Goal: Task Accomplishment & Management: Manage account settings

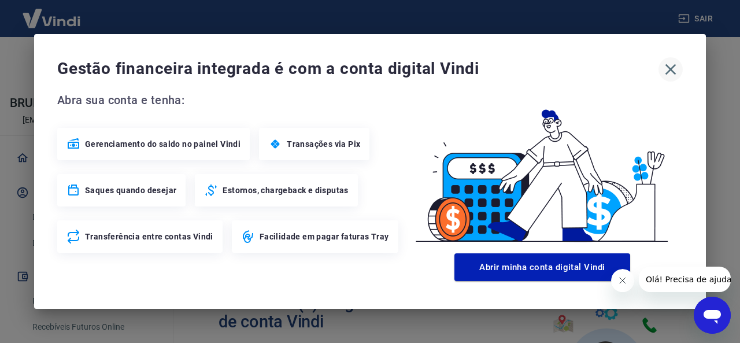
click at [666, 72] on icon "button" at bounding box center [671, 69] width 19 height 19
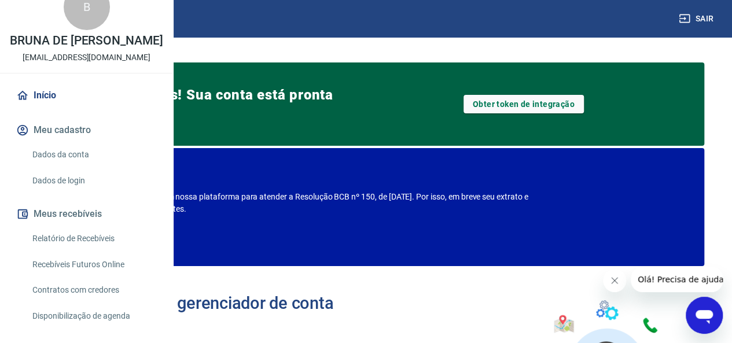
scroll to position [58, 0]
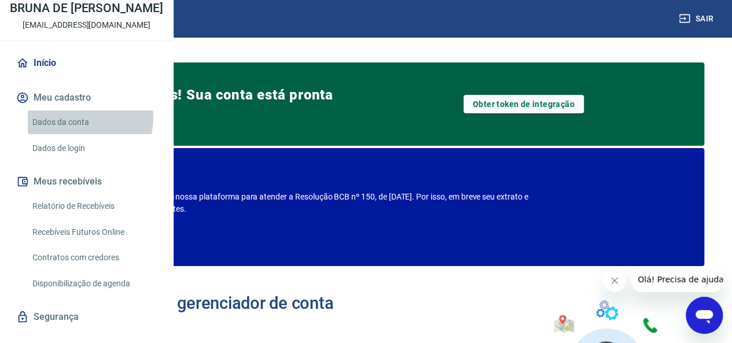
click at [88, 134] on link "Dados da conta" at bounding box center [93, 122] width 131 height 24
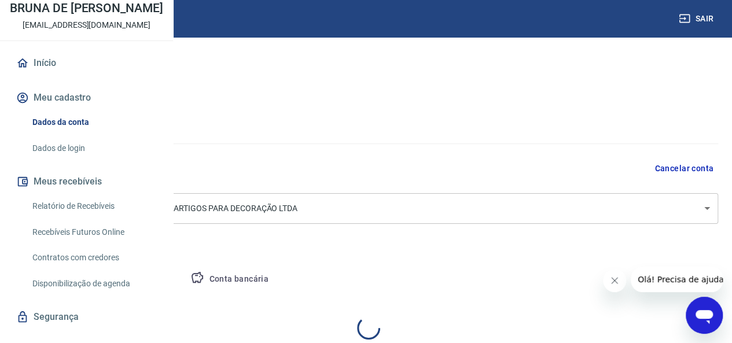
select select "SP"
select select "business"
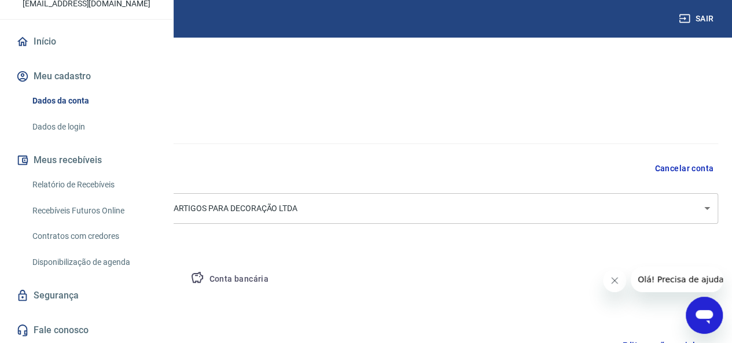
scroll to position [116, 0]
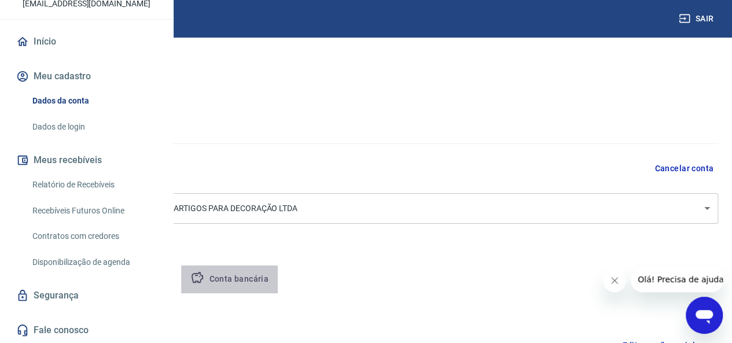
click at [278, 275] on button "Conta bancária" at bounding box center [229, 279] width 97 height 28
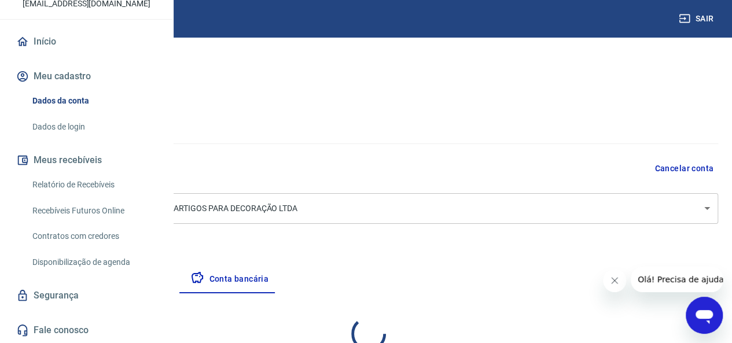
select select "1"
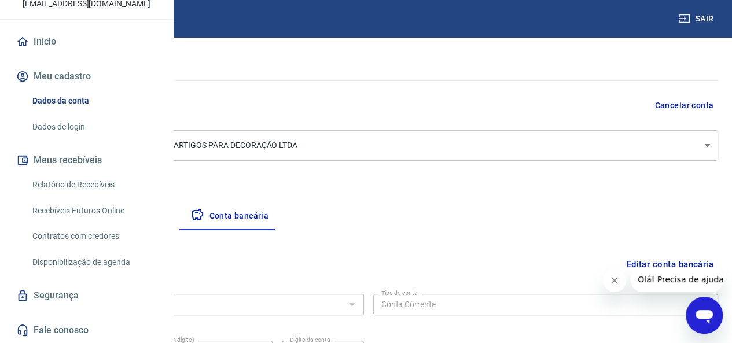
scroll to position [183, 0]
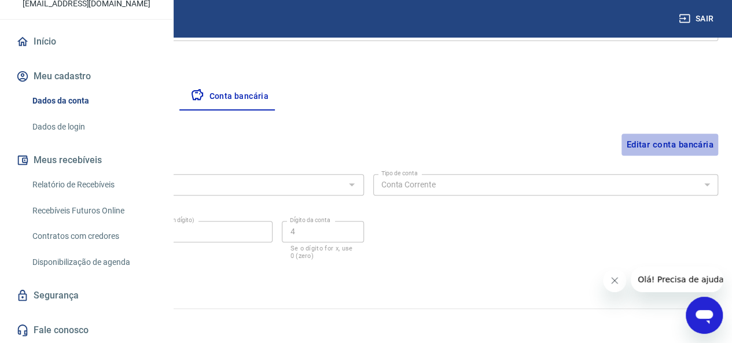
click at [697, 146] on button "Editar conta bancária" at bounding box center [669, 145] width 97 height 22
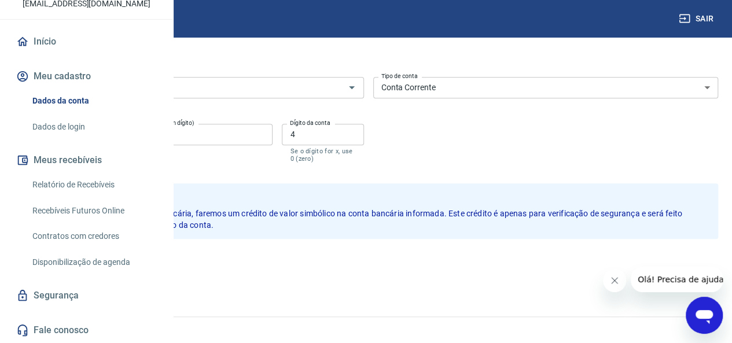
scroll to position [266, 0]
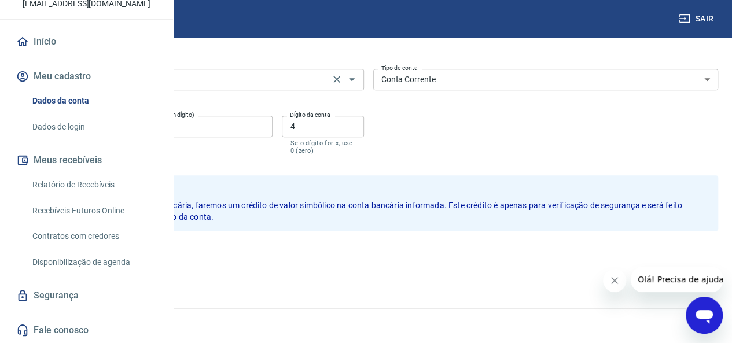
click at [326, 83] on input "341 - ITAÚ UNIBANCO S.A." at bounding box center [174, 79] width 304 height 14
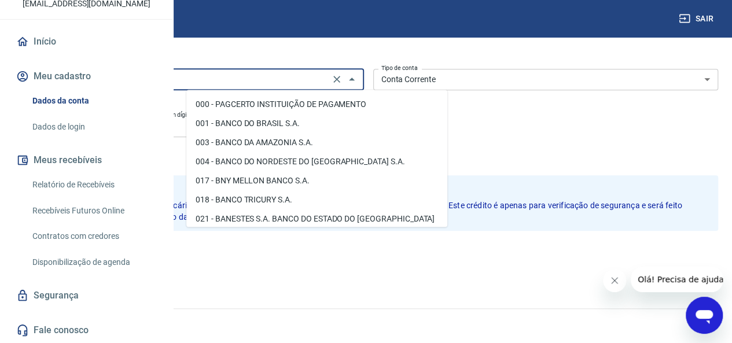
scroll to position [1061, 0]
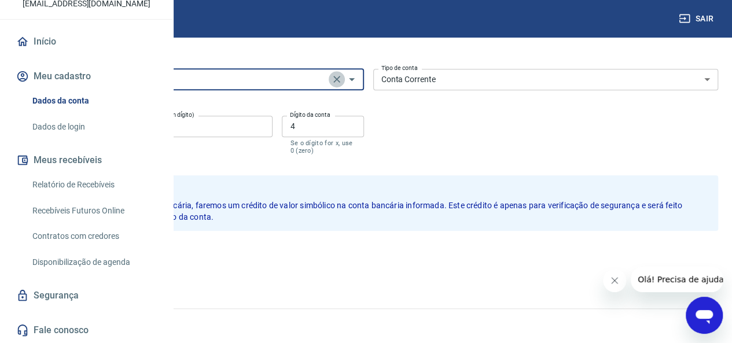
click at [342, 75] on icon "Clear" at bounding box center [337, 79] width 12 height 12
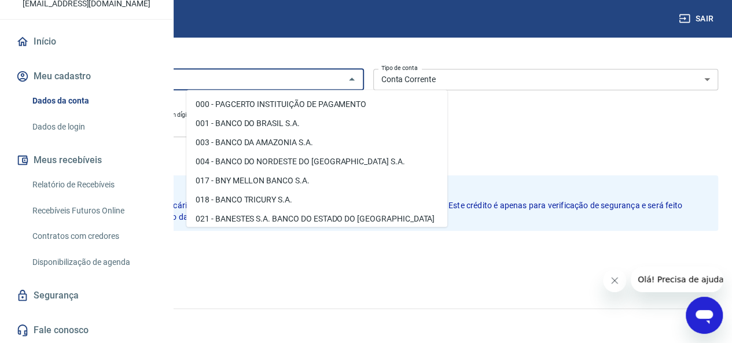
click at [341, 75] on input "Banco" at bounding box center [181, 79] width 319 height 14
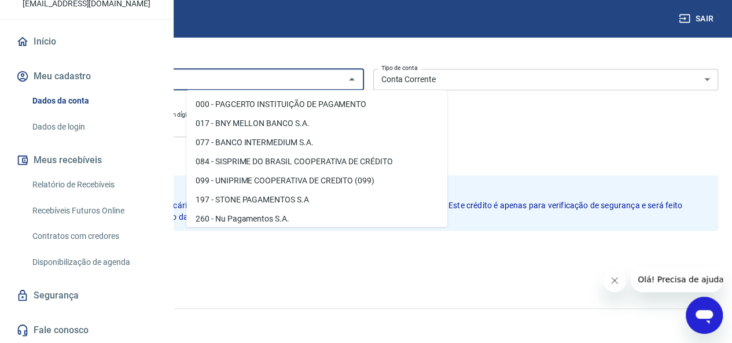
type input "m"
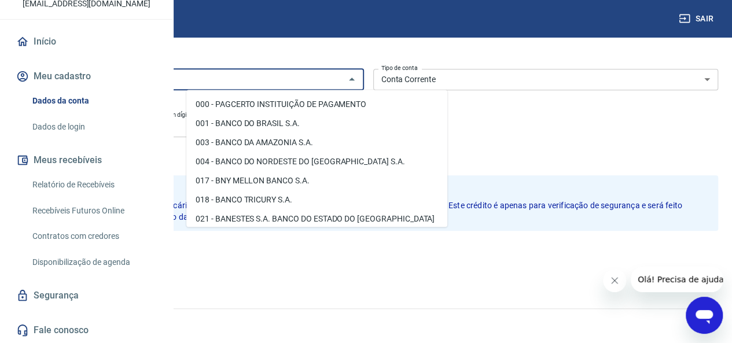
click at [562, 130] on div "Banco Banco Tipo de conta Conta Corrente Conta Poupança Tipo de conta Agência (…" at bounding box center [368, 110] width 699 height 93
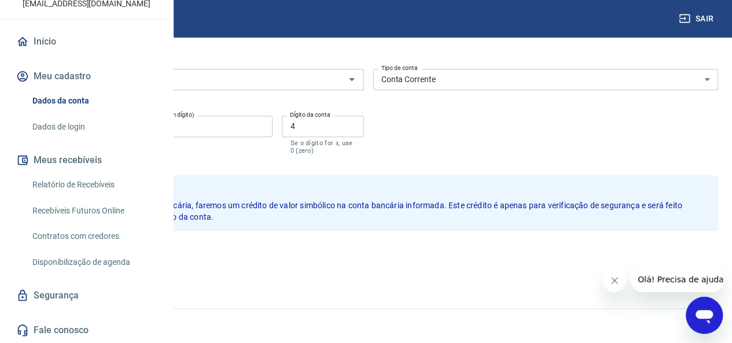
drag, startPoint x: 237, startPoint y: 118, endPoint x: 209, endPoint y: 116, distance: 27.8
click at [82, 116] on label "Agência (sem dígito)" at bounding box center [54, 114] width 55 height 9
click at [127, 116] on input "1047" at bounding box center [73, 126] width 109 height 21
click at [127, 129] on input "1047" at bounding box center [73, 126] width 109 height 21
type input "1"
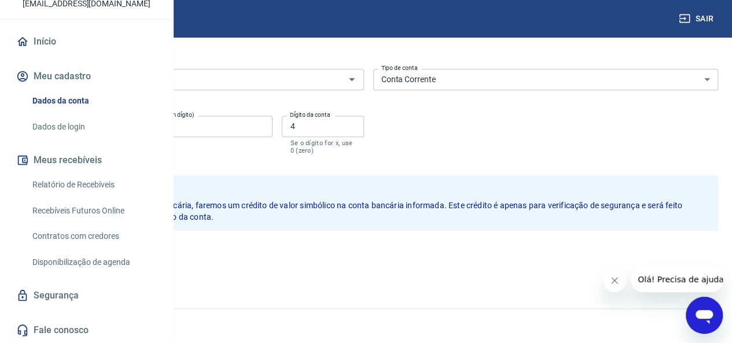
click at [272, 128] on input "99717" at bounding box center [204, 126] width 136 height 21
type input "9"
click at [363, 123] on input "4" at bounding box center [323, 126] width 82 height 21
click at [62, 260] on button "Salvar" at bounding box center [41, 256] width 44 height 22
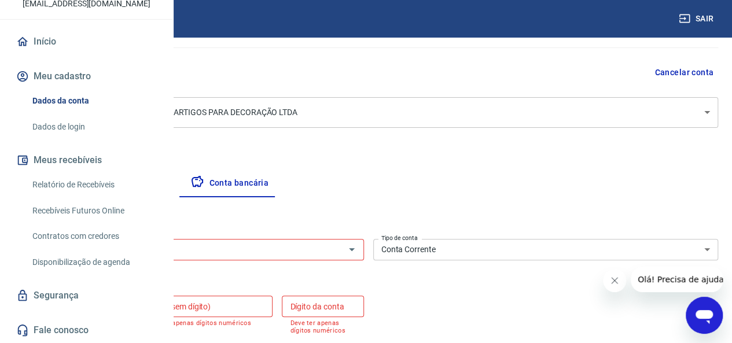
scroll to position [93, 0]
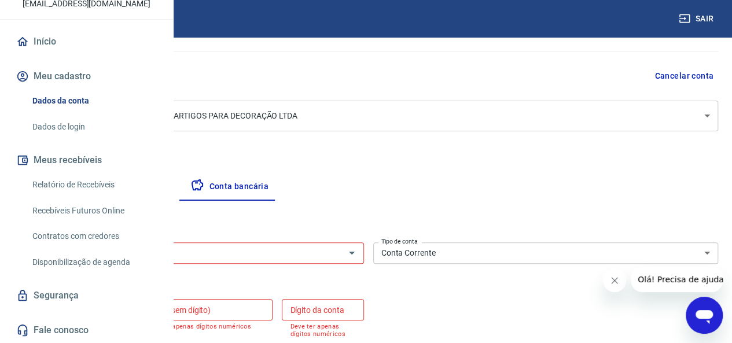
click at [341, 256] on input "Banco" at bounding box center [181, 253] width 319 height 14
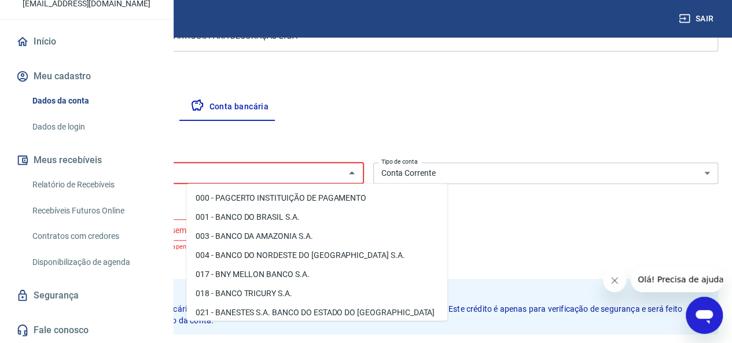
scroll to position [173, 0]
click at [354, 171] on icon "Fechar" at bounding box center [352, 171] width 6 height 3
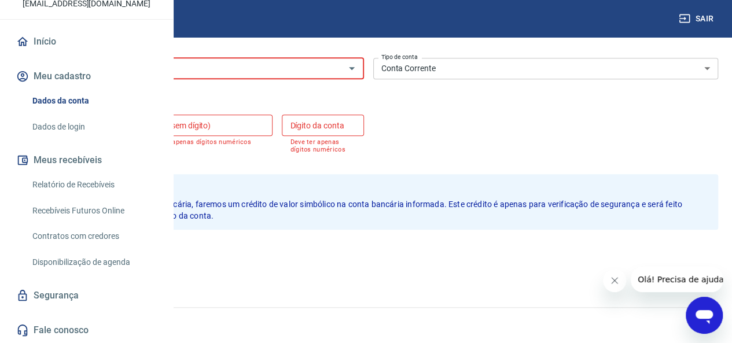
scroll to position [110, 0]
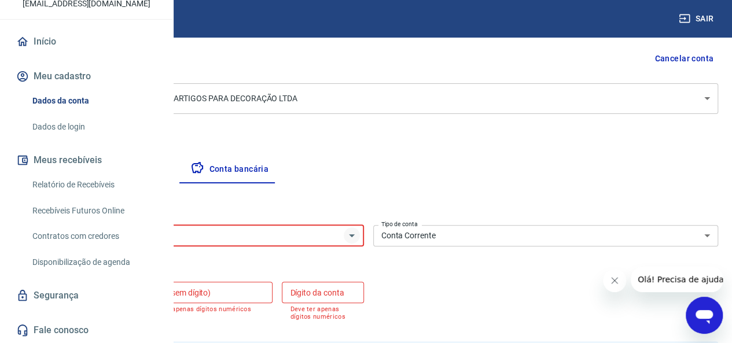
click at [359, 228] on icon "Abrir" at bounding box center [352, 235] width 14 height 14
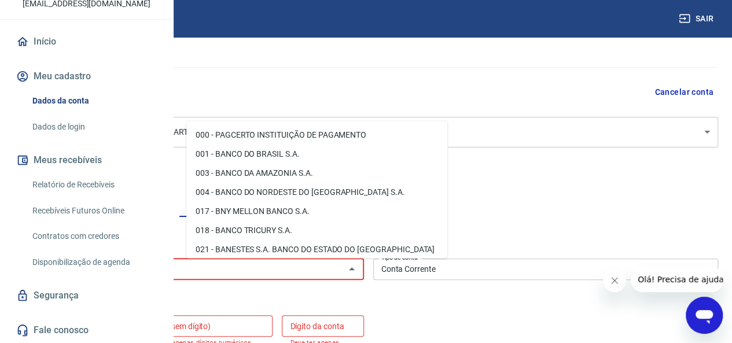
scroll to position [52, 0]
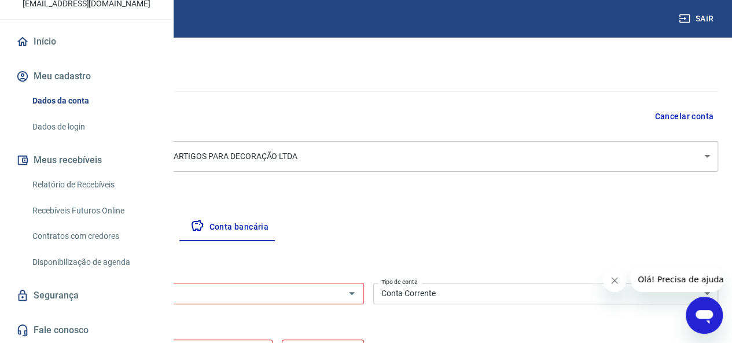
click at [509, 221] on div "Empresa Pessoa titular Conta bancária" at bounding box center [368, 227] width 699 height 28
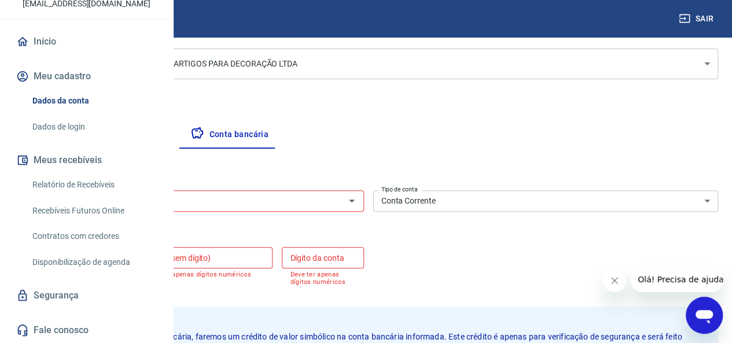
scroll to position [168, 0]
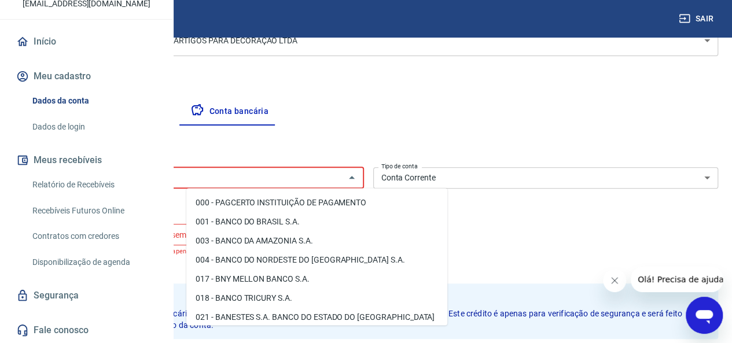
click at [326, 184] on input "Banco" at bounding box center [181, 178] width 319 height 14
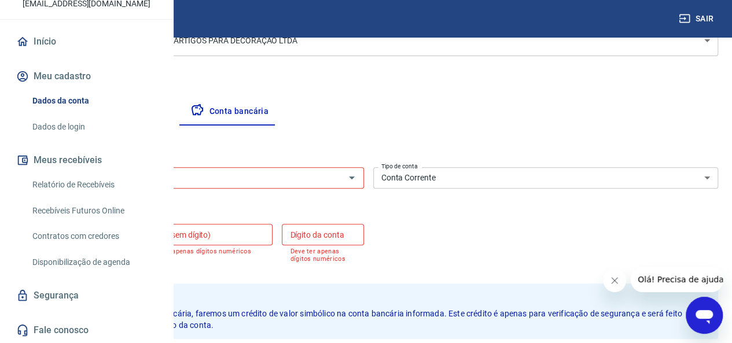
click at [546, 231] on div "Banco Banco Preencha esse campo Tipo de conta Conta Corrente Conta Poupança Tip…" at bounding box center [368, 214] width 699 height 102
click at [359, 175] on icon "Abrir" at bounding box center [352, 178] width 14 height 14
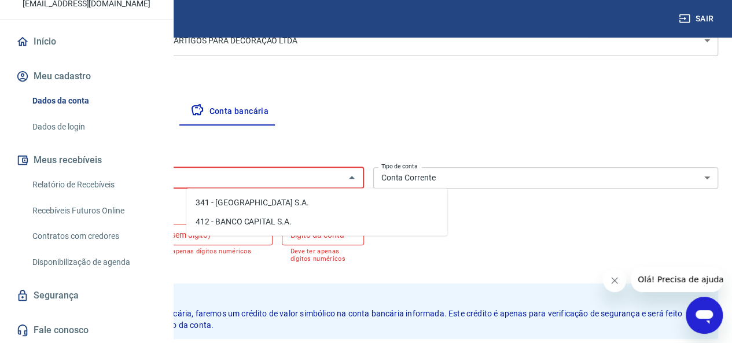
click at [312, 205] on li "341 - ITAÚ UNIBANCO S.A." at bounding box center [316, 202] width 261 height 19
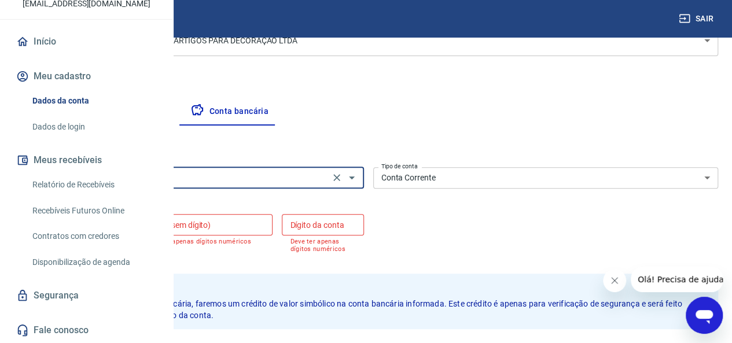
type input "341 - ITAÚ UNIBANCO S.A."
click at [127, 226] on input "Agência (sem dígito)" at bounding box center [73, 224] width 109 height 21
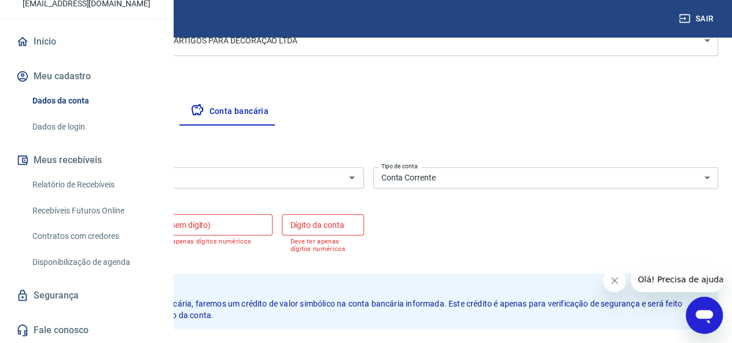
type input "0622"
click at [272, 219] on div "Conta (sem dígito) Conta (sem dígito) Deve ter apenas dígitos numéricos" at bounding box center [204, 233] width 136 height 39
drag, startPoint x: 358, startPoint y: 224, endPoint x: 326, endPoint y: 221, distance: 31.9
click at [272, 221] on input "99717" at bounding box center [204, 224] width 136 height 21
type input "9"
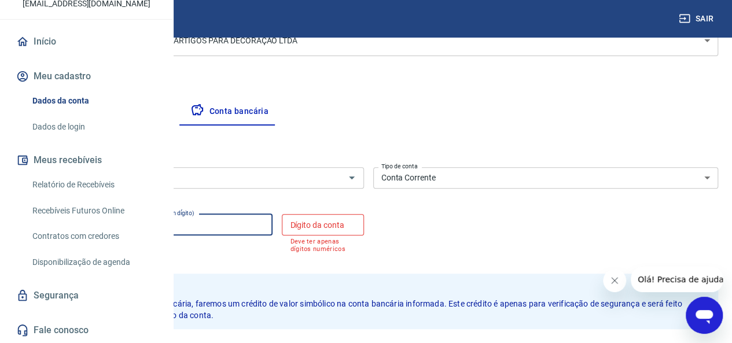
type input "00925"
click at [363, 221] on input "Dígito da conta" at bounding box center [323, 224] width 82 height 21
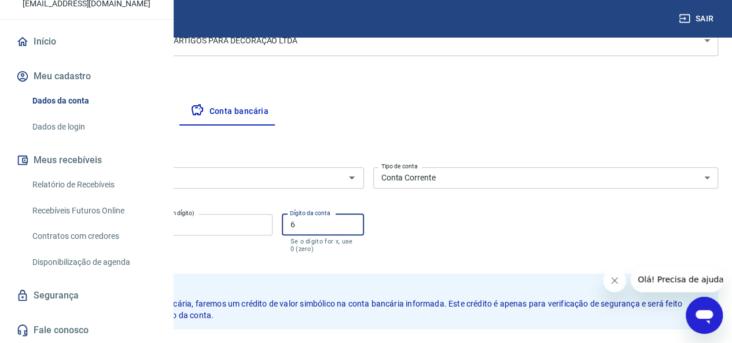
type input "6"
click at [506, 218] on div "Banco 341 - ITAÚ UNIBANCO S.A. Banco Tipo de conta Conta Corrente Conta Poupanç…" at bounding box center [368, 209] width 699 height 93
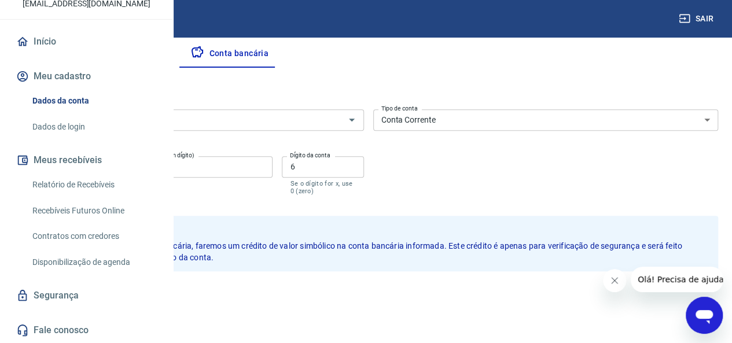
scroll to position [266, 0]
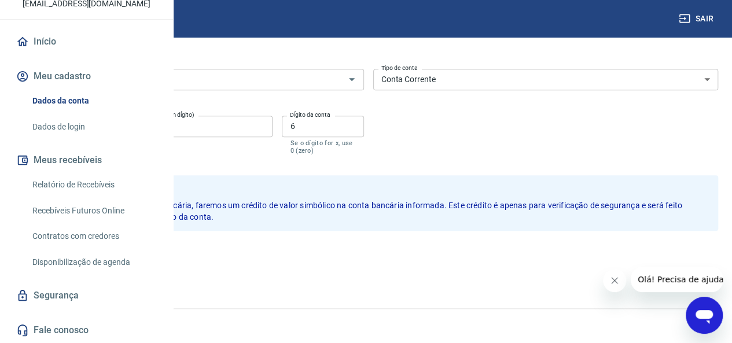
click at [62, 256] on button "Salvar" at bounding box center [41, 256] width 44 height 22
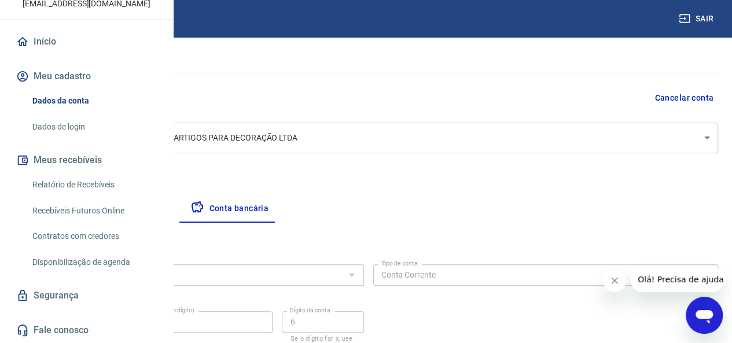
select select "1"
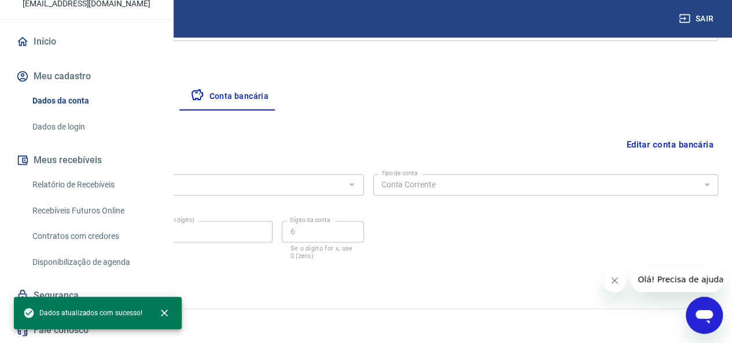
scroll to position [116, 0]
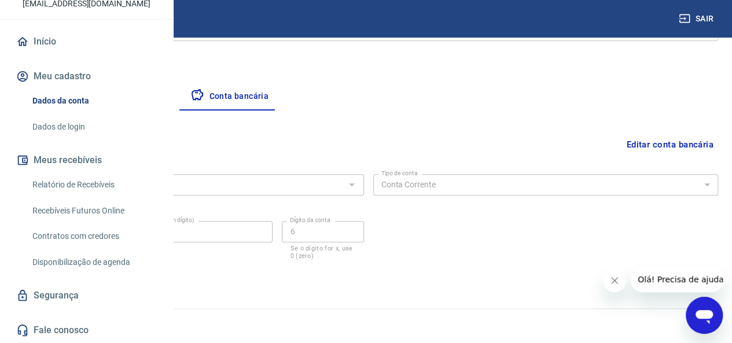
click at [90, 90] on button "Empresa" at bounding box center [54, 97] width 71 height 28
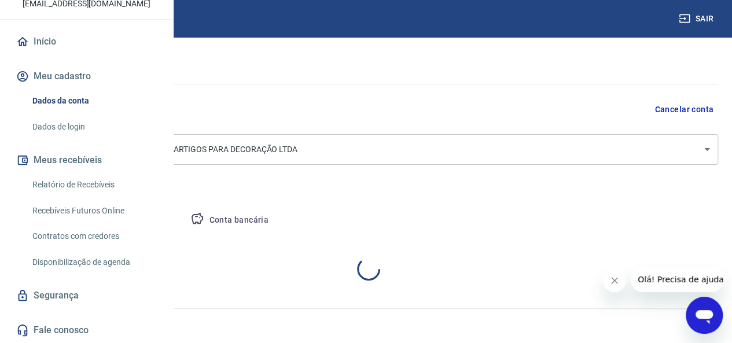
select select "SP"
select select "business"
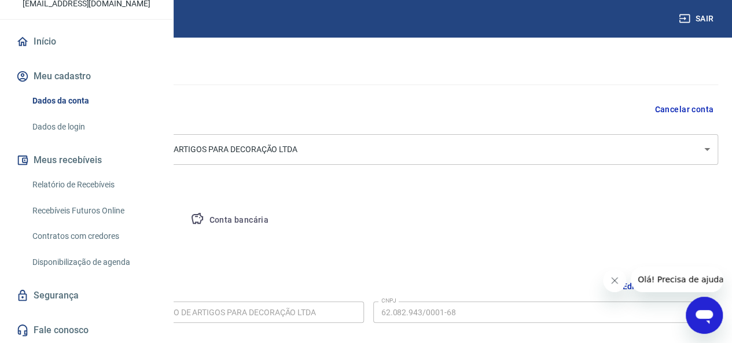
scroll to position [183, 0]
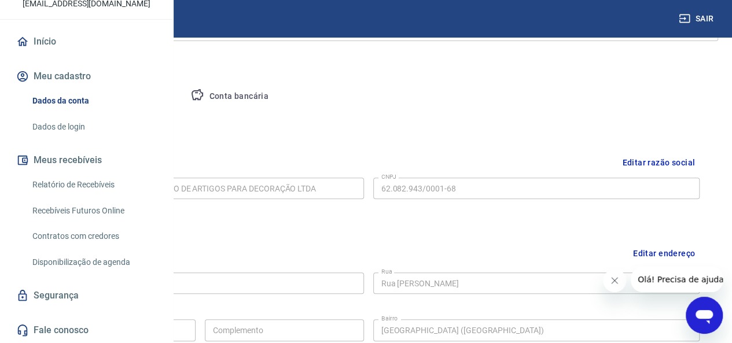
click at [182, 89] on button "Pessoa titular" at bounding box center [136, 97] width 92 height 28
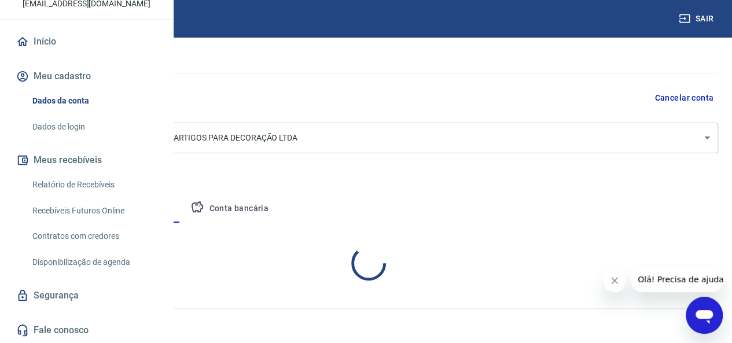
scroll to position [119, 0]
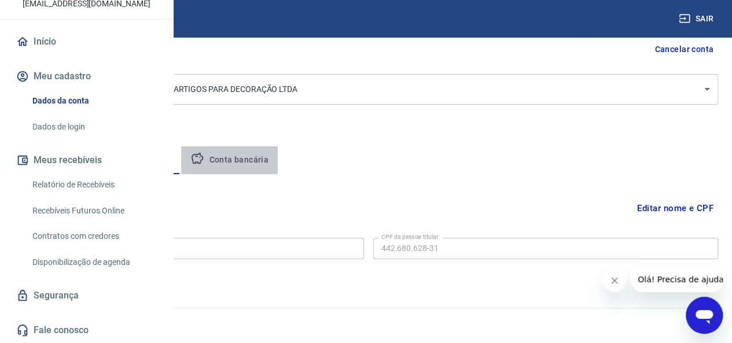
click at [278, 147] on button "Conta bancária" at bounding box center [229, 160] width 97 height 28
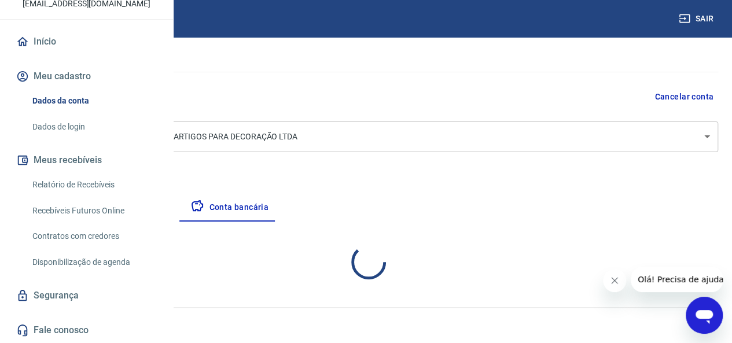
select select "1"
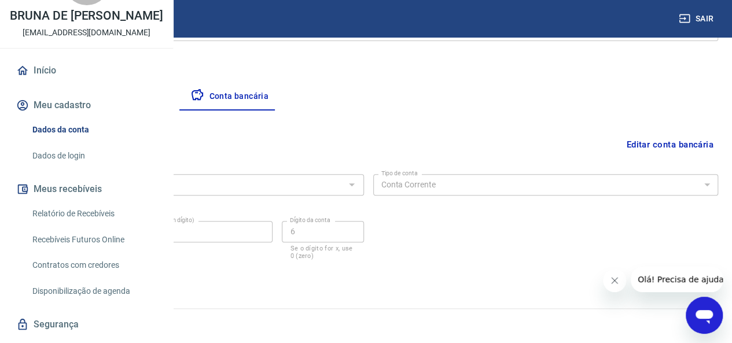
scroll to position [0, 0]
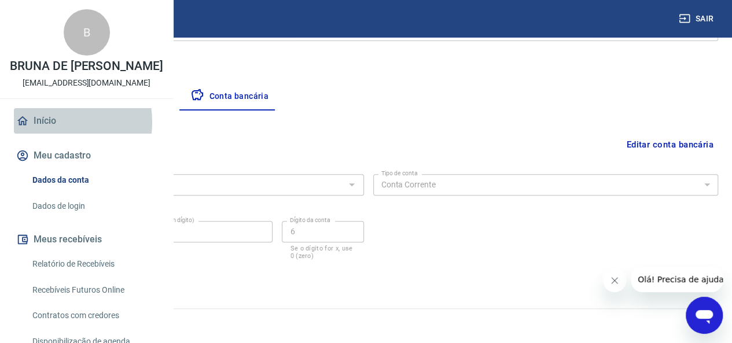
click at [50, 134] on link "Início" at bounding box center [86, 120] width 145 height 25
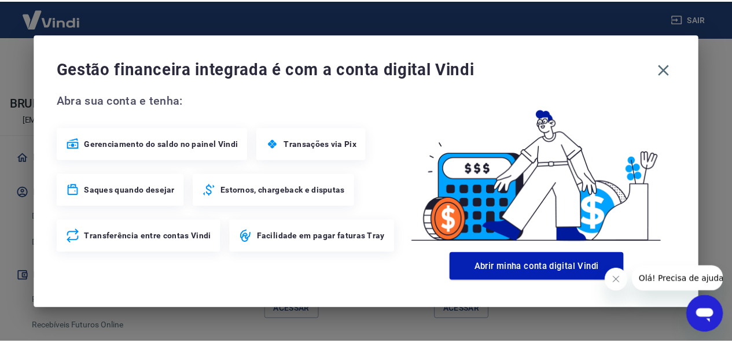
scroll to position [781, 0]
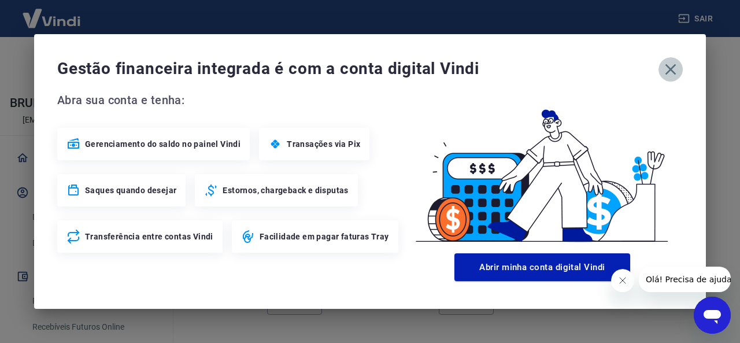
click at [671, 73] on icon "button" at bounding box center [671, 69] width 19 height 19
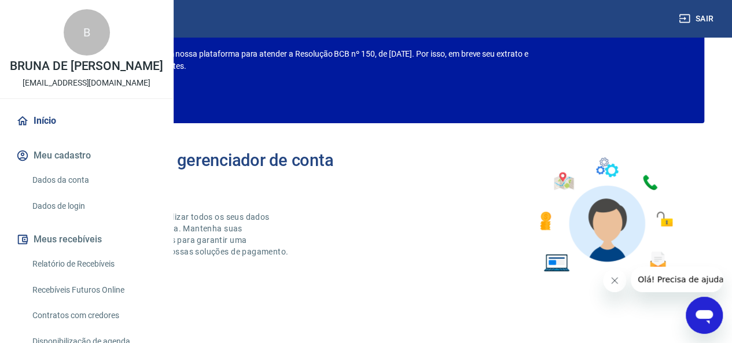
scroll to position [0, 0]
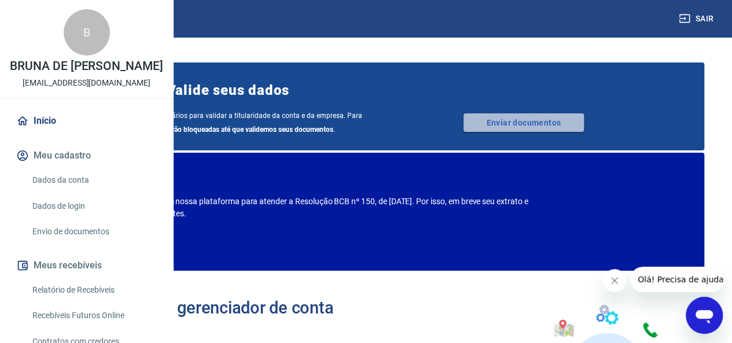
click at [534, 123] on link "Enviar documentos" at bounding box center [523, 122] width 120 height 19
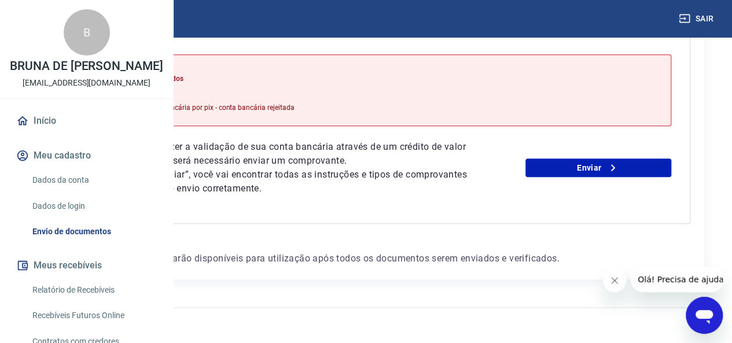
scroll to position [357, 0]
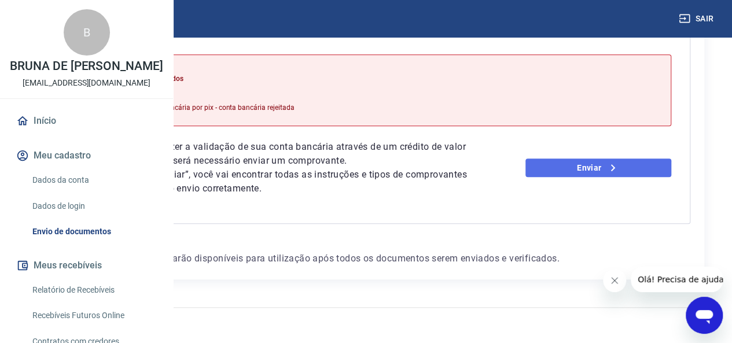
click at [619, 161] on icon at bounding box center [612, 168] width 14 height 14
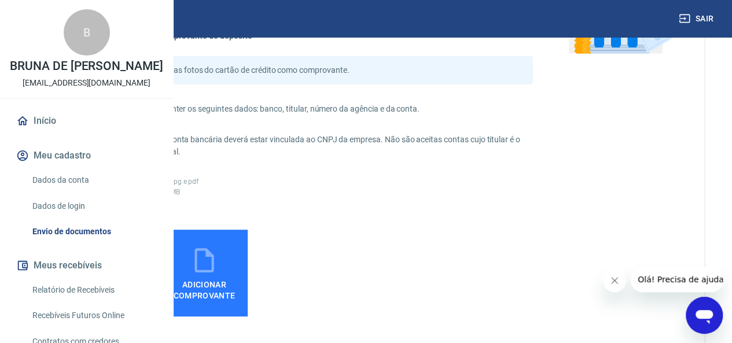
scroll to position [134, 0]
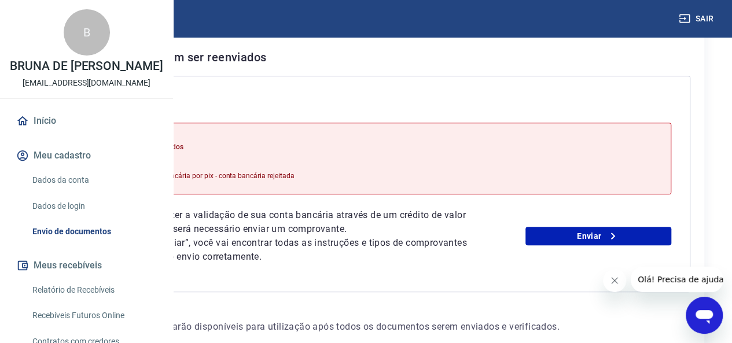
scroll to position [357, 0]
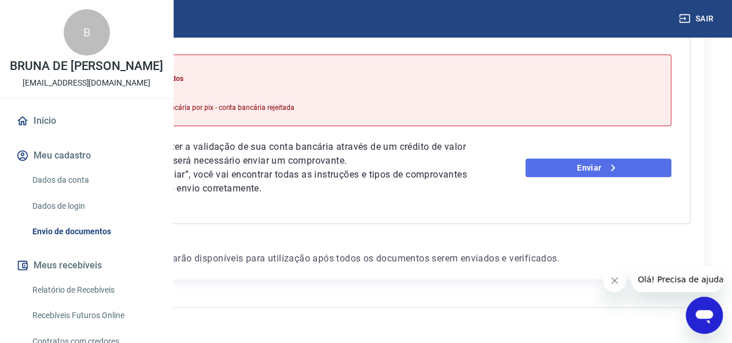
click at [619, 161] on icon at bounding box center [612, 168] width 14 height 14
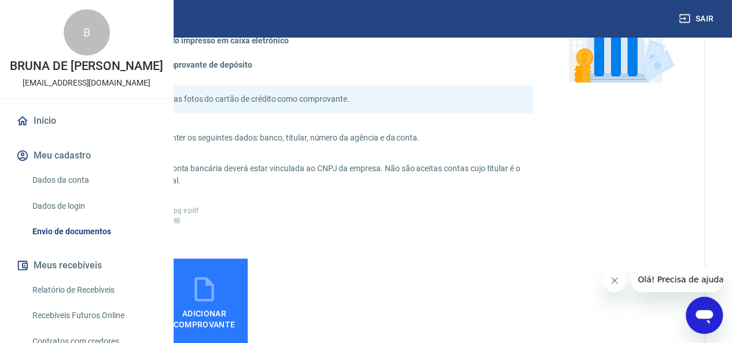
scroll to position [289, 0]
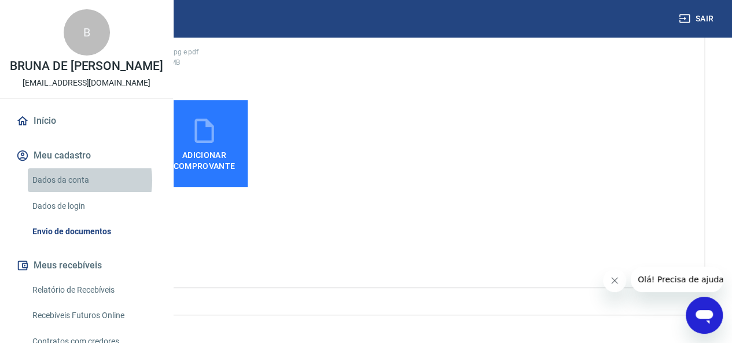
click at [72, 192] on link "Dados da conta" at bounding box center [93, 180] width 131 height 24
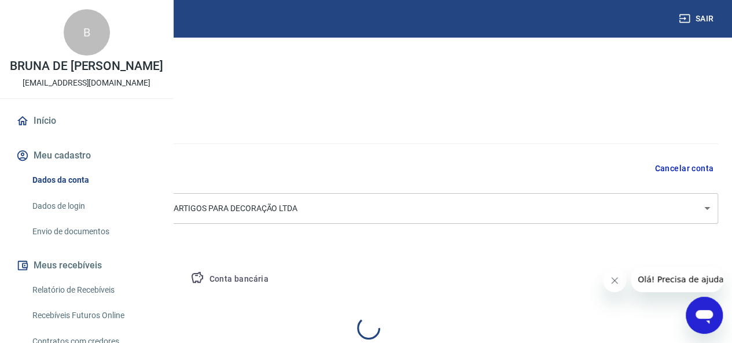
select select "SP"
select select "business"
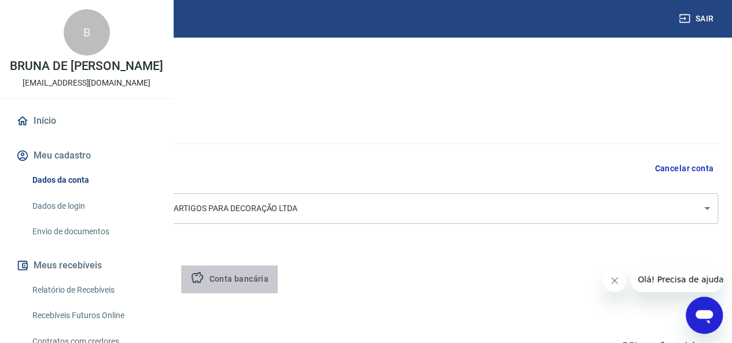
click at [278, 280] on button "Conta bancária" at bounding box center [229, 279] width 97 height 28
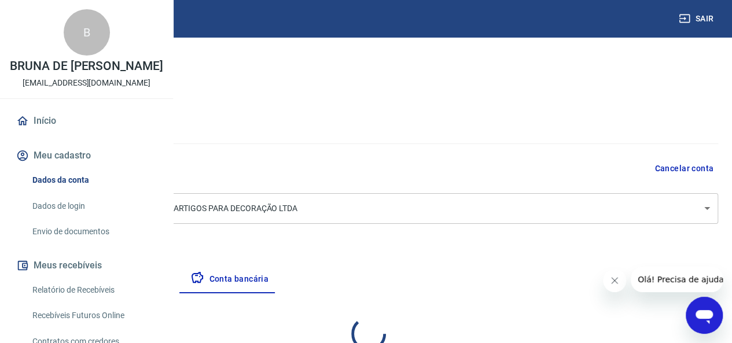
select select "1"
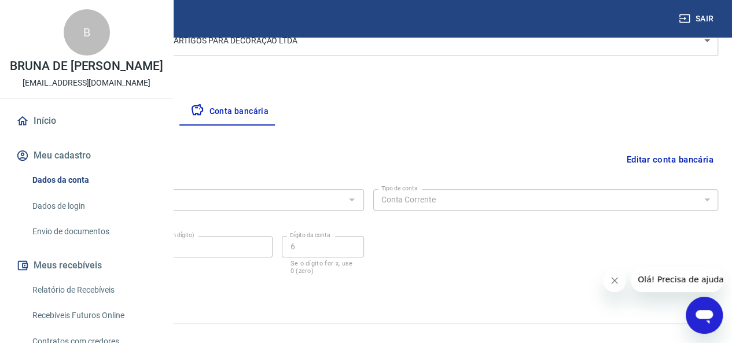
scroll to position [183, 0]
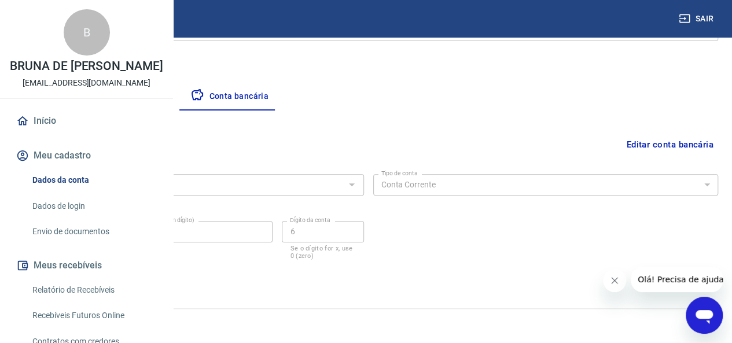
click at [644, 149] on button "Editar conta bancária" at bounding box center [669, 145] width 97 height 22
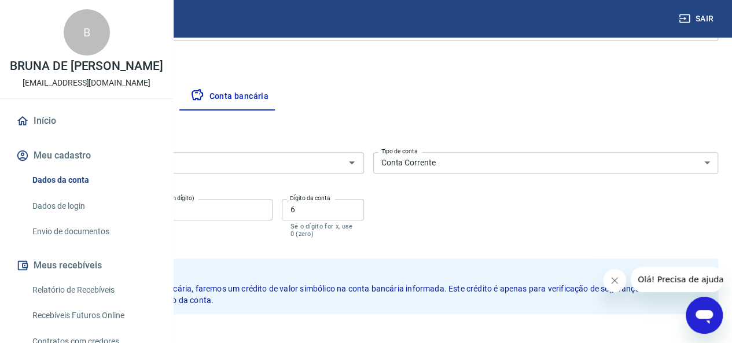
click at [127, 215] on input "0622" at bounding box center [73, 209] width 109 height 21
drag, startPoint x: 234, startPoint y: 215, endPoint x: 189, endPoint y: 213, distance: 44.5
click at [127, 213] on input "0622" at bounding box center [73, 209] width 109 height 21
type input "1047"
drag, startPoint x: 320, startPoint y: 206, endPoint x: 163, endPoint y: 205, distance: 156.7
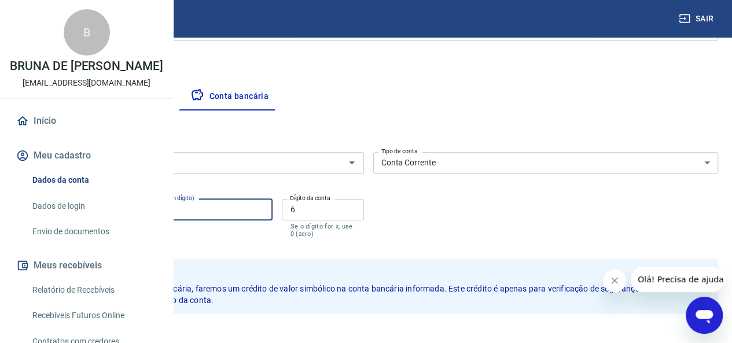
type input "99717"
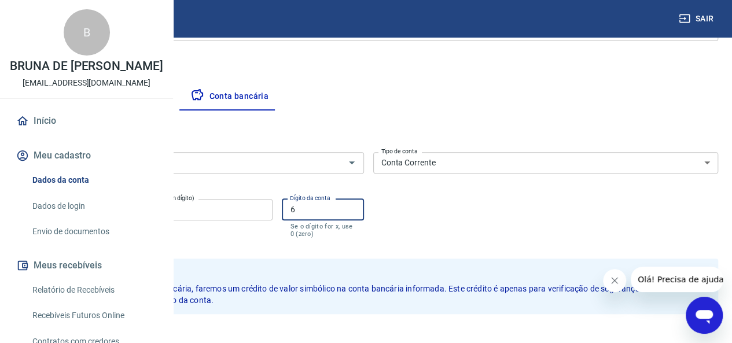
click at [363, 212] on input "6" at bounding box center [323, 209] width 82 height 21
type input "4"
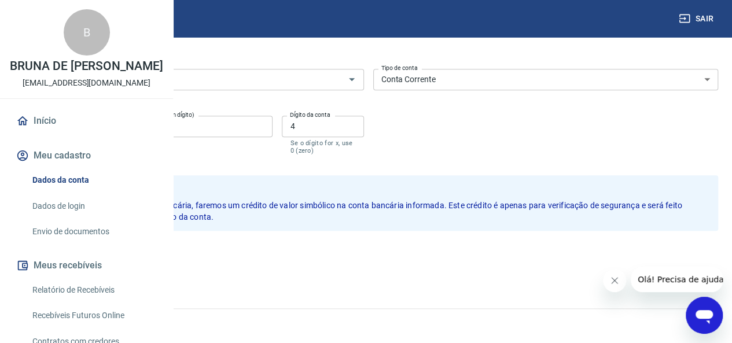
click at [62, 255] on button "Salvar" at bounding box center [41, 256] width 44 height 22
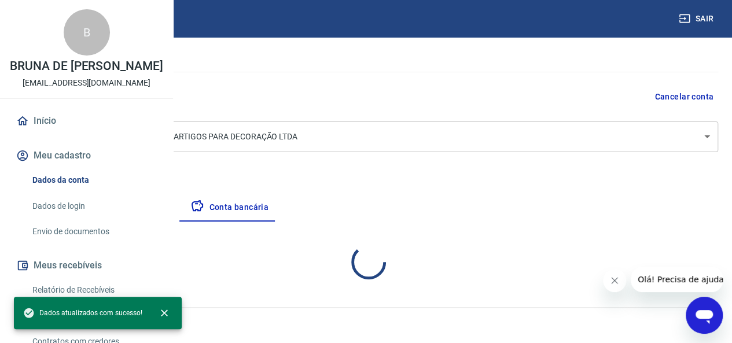
select select "1"
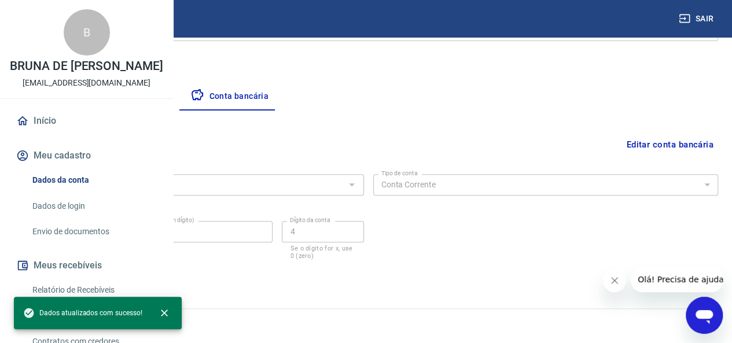
click at [76, 134] on link "Início" at bounding box center [86, 120] width 145 height 25
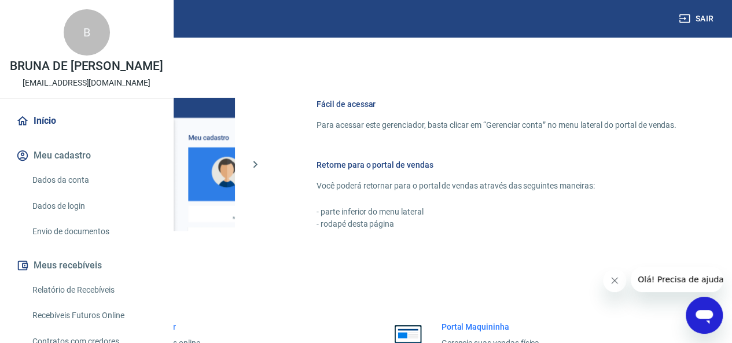
scroll to position [423, 0]
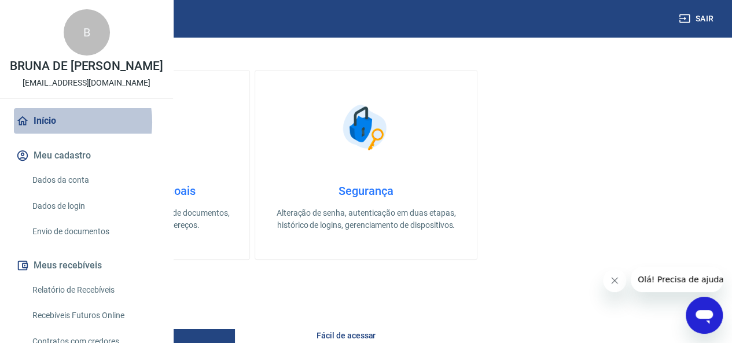
click at [53, 134] on link "Início" at bounding box center [86, 120] width 145 height 25
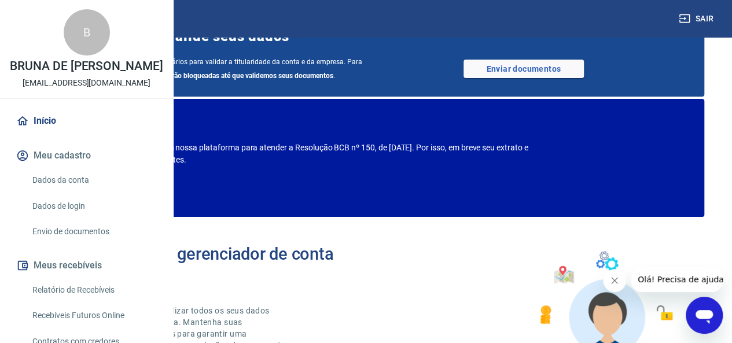
scroll to position [0, 0]
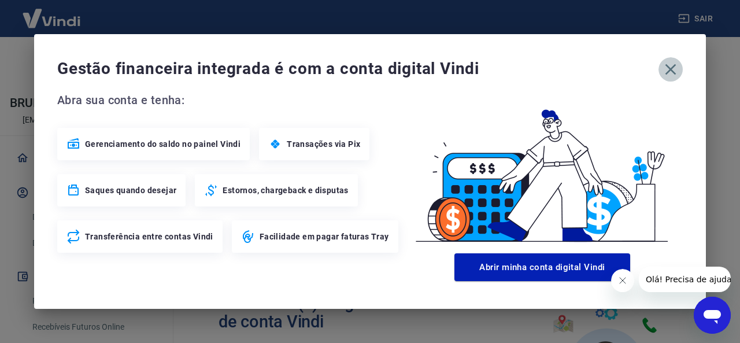
click at [669, 60] on icon "button" at bounding box center [671, 69] width 19 height 19
